Goal: Task Accomplishment & Management: Manage account settings

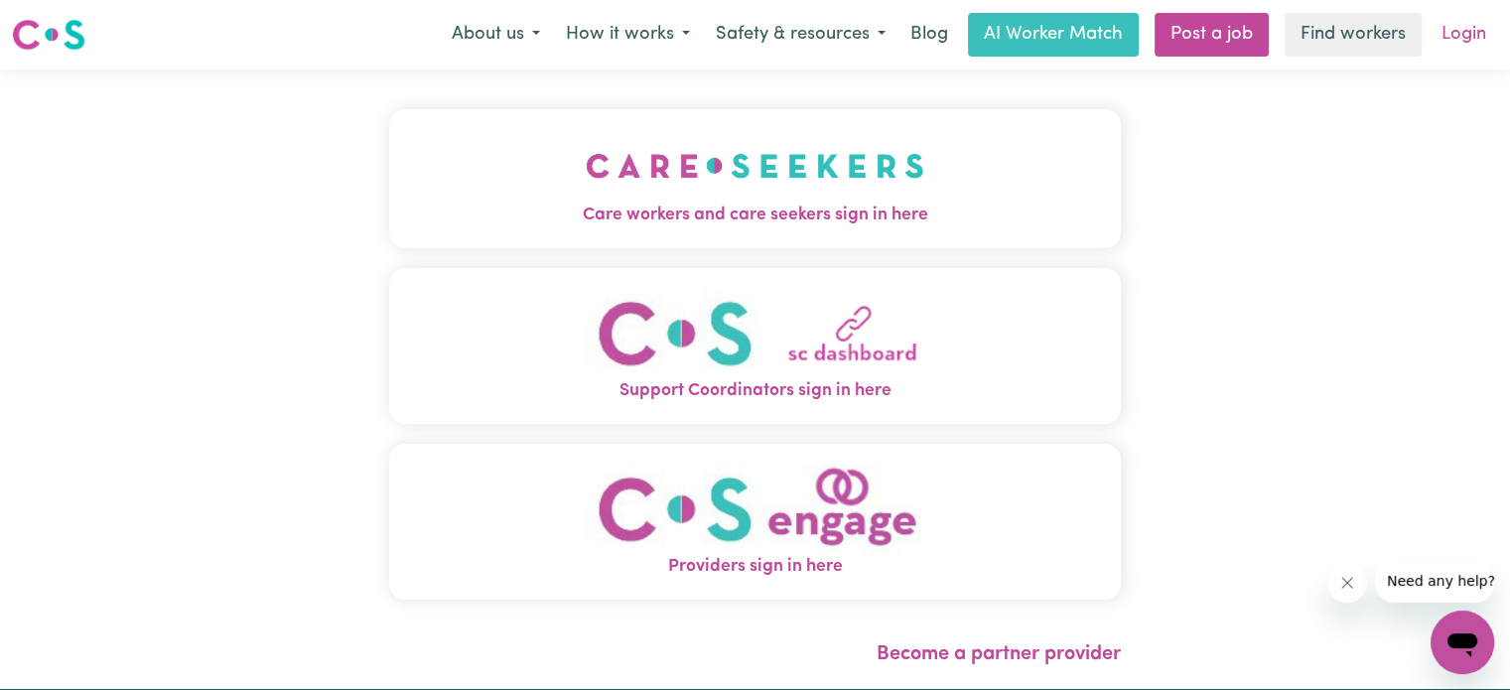
click at [1476, 38] on link "Login" at bounding box center [1464, 35] width 69 height 44
click at [927, 208] on span "Care workers and care seekers sign in here" at bounding box center [755, 216] width 732 height 26
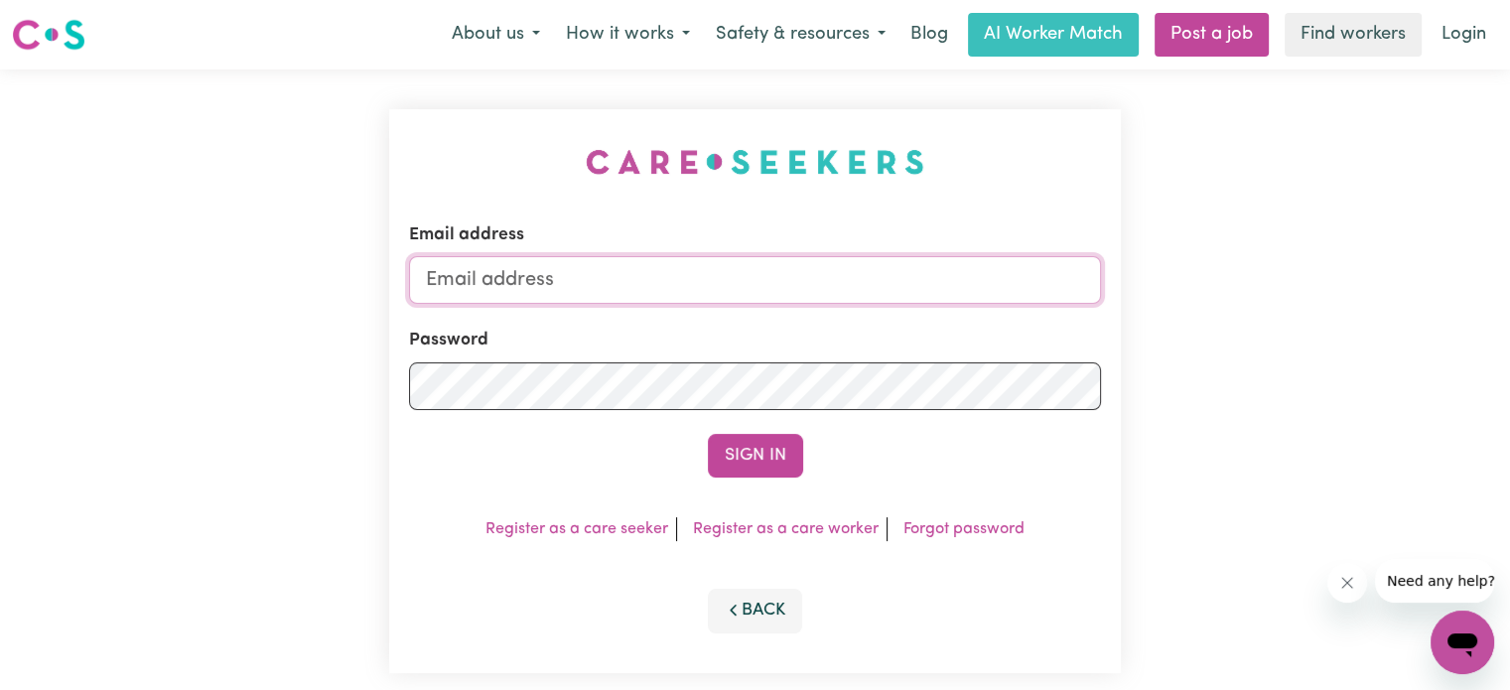
drag, startPoint x: 610, startPoint y: 296, endPoint x: 508, endPoint y: 109, distance: 212.4
click at [610, 296] on input "Email address" at bounding box center [755, 280] width 692 height 48
type input "[PERSON_NAME][EMAIL_ADDRESS][DOMAIN_NAME]"
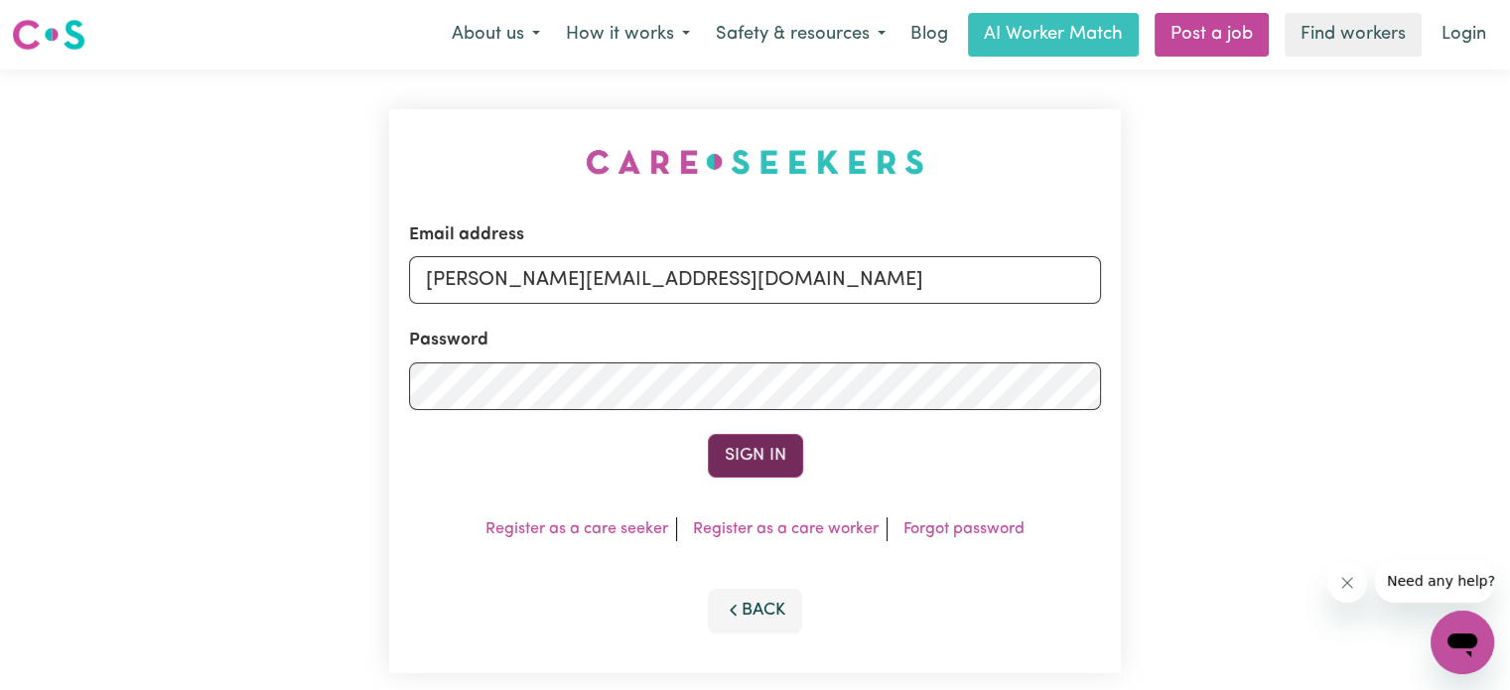
click at [779, 463] on button "Sign In" at bounding box center [755, 456] width 95 height 44
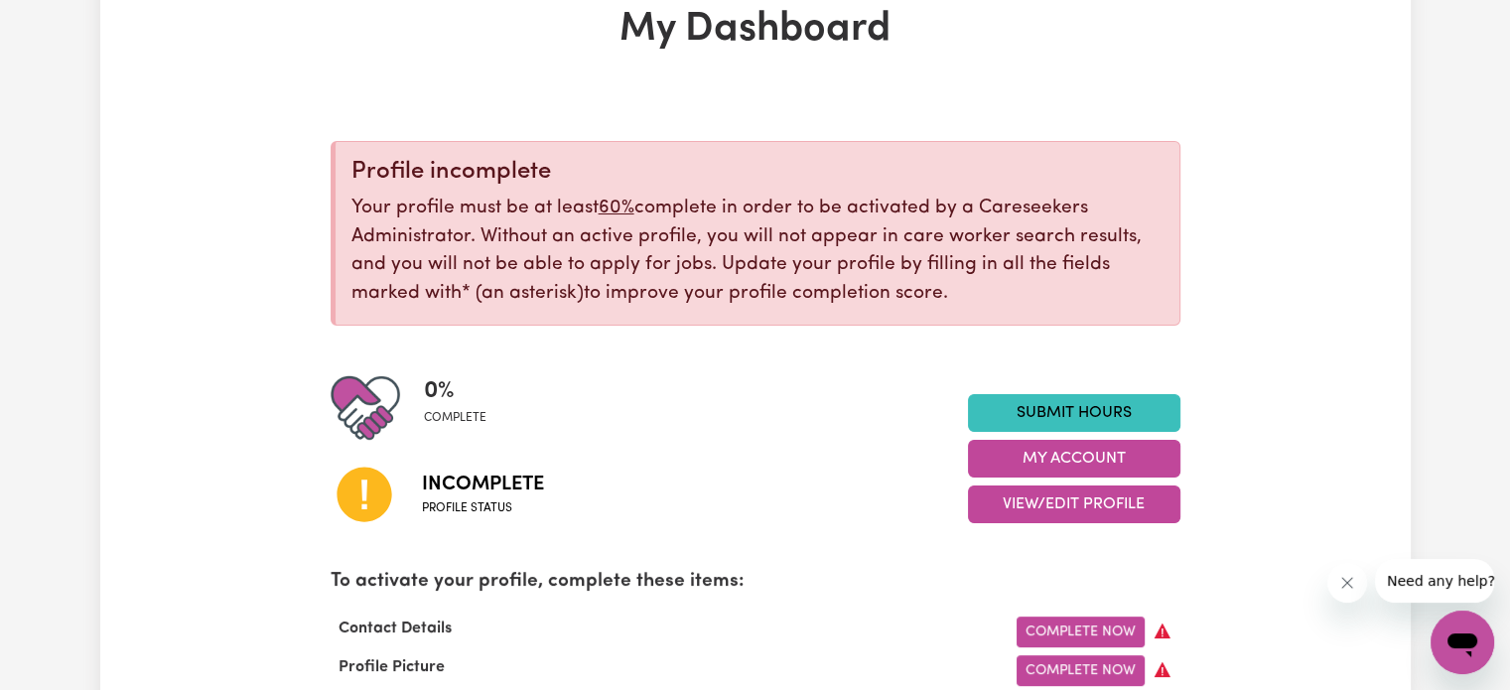
scroll to position [199, 0]
